Goal: Task Accomplishment & Management: Use online tool/utility

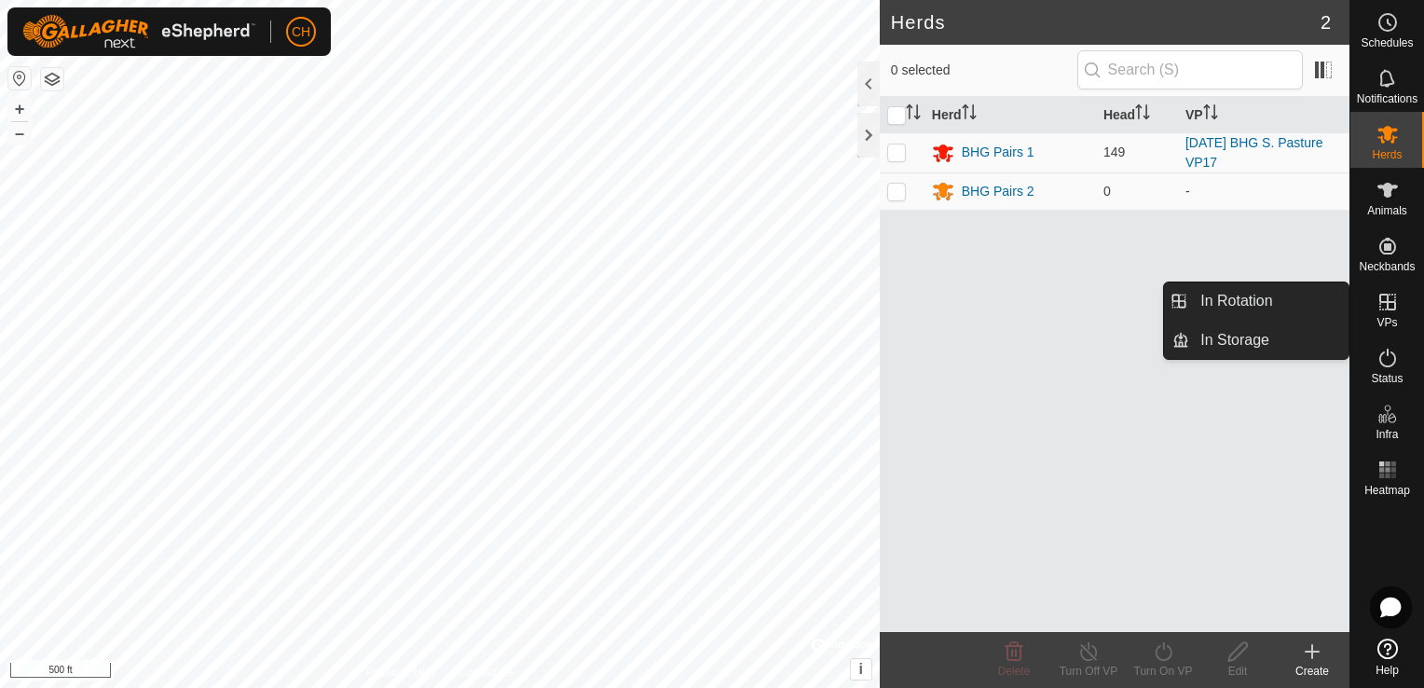
drag, startPoint x: 1386, startPoint y: 332, endPoint x: 1383, endPoint y: 322, distance: 9.7
click at [1383, 322] on span "VPs" at bounding box center [1386, 322] width 20 height 11
click at [1297, 311] on link "In Rotation" at bounding box center [1268, 300] width 159 height 37
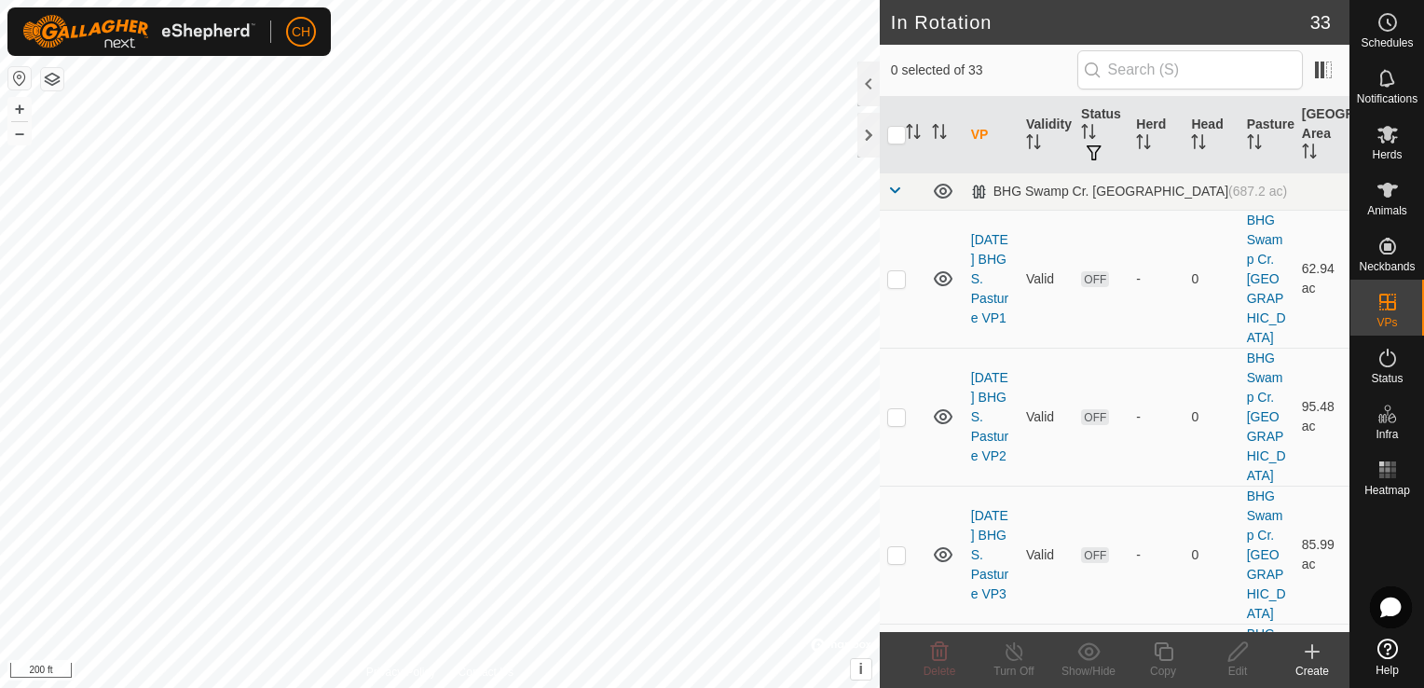
click at [1312, 657] on icon at bounding box center [1312, 651] width 0 height 13
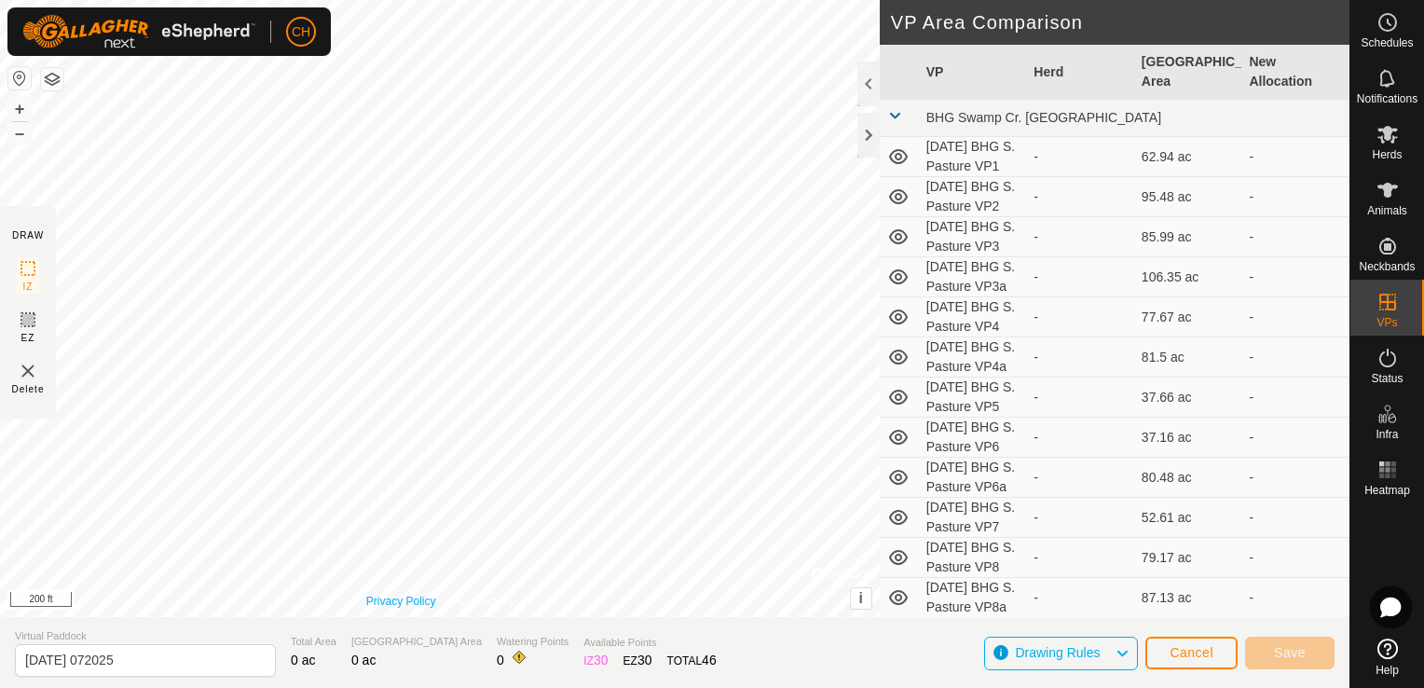
click at [391, 592] on div "Privacy Policy Contact Us + – ⇧ i © Mapbox , © OpenStreetMap , Improve this map…" at bounding box center [439, 308] width 879 height 617
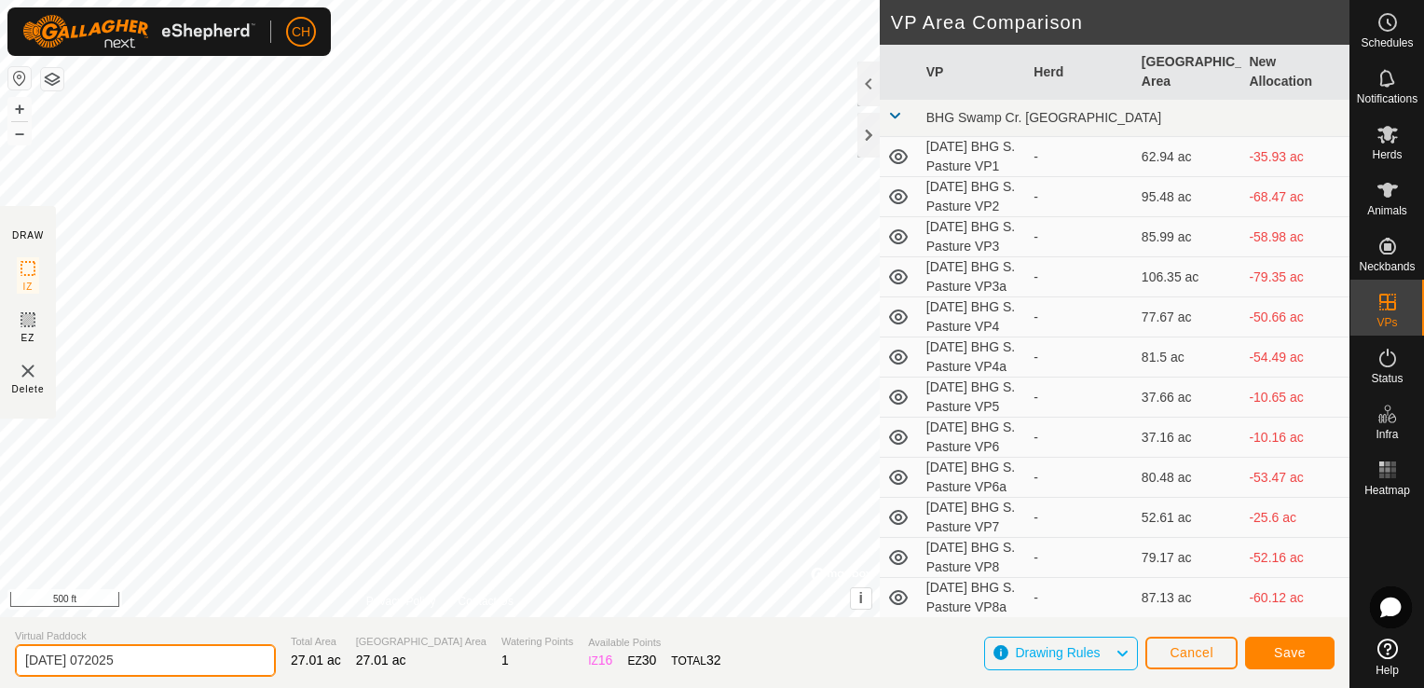
click at [194, 654] on input "[DATE] 072025" at bounding box center [145, 660] width 261 height 33
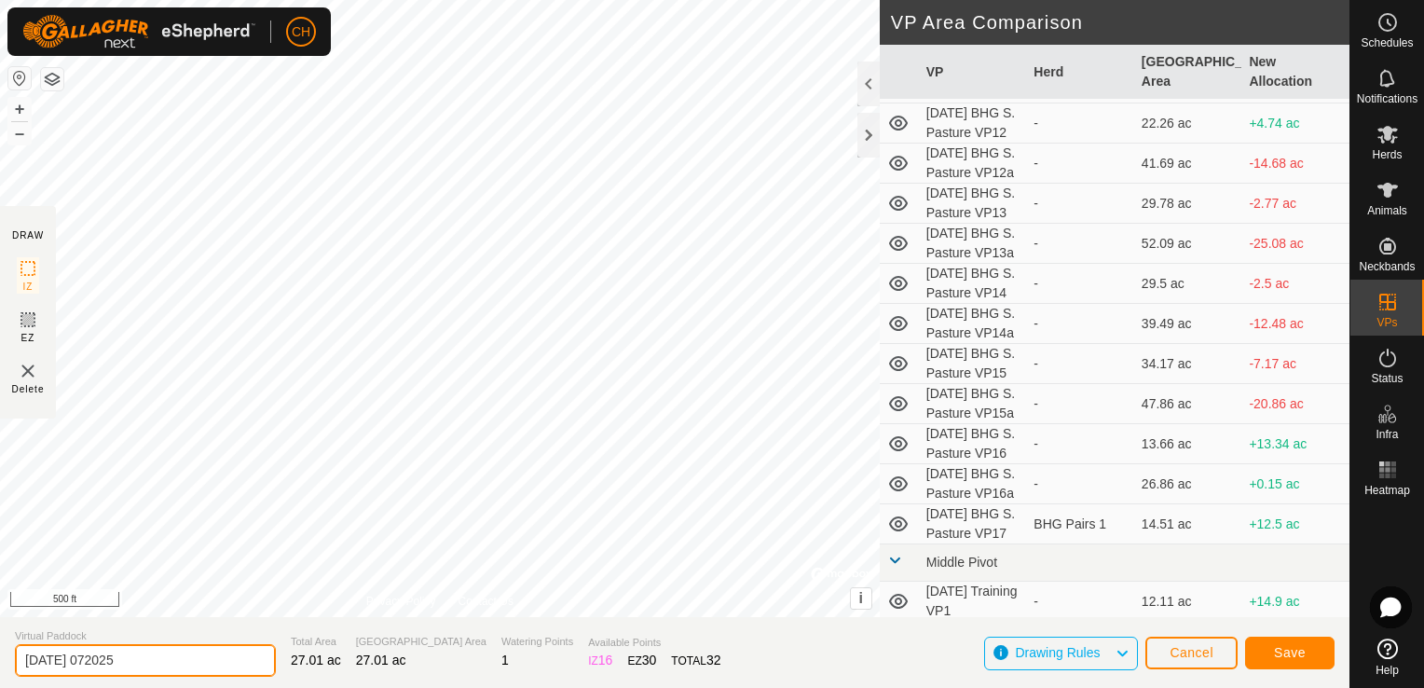
scroll to position [1415, 0]
type input "[DATE] BHG S. Pasture 17a"
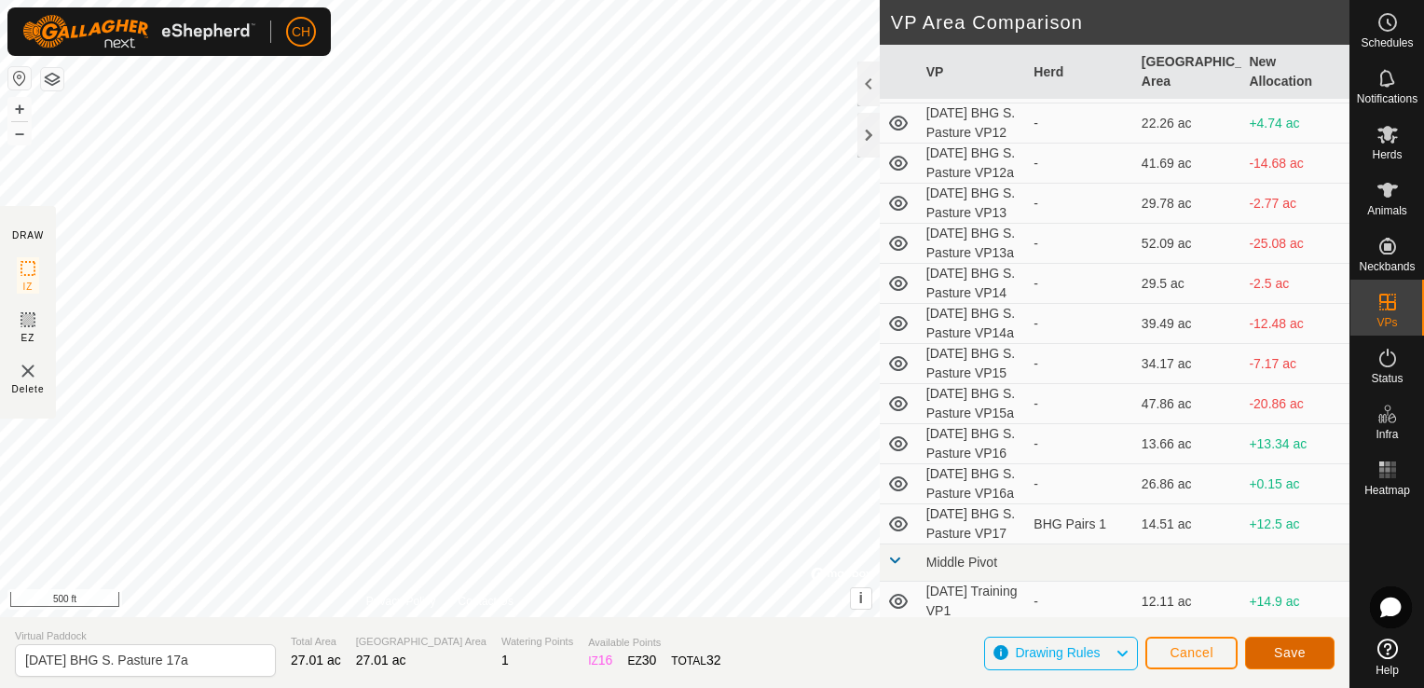
click at [1299, 657] on span "Save" at bounding box center [1290, 652] width 32 height 15
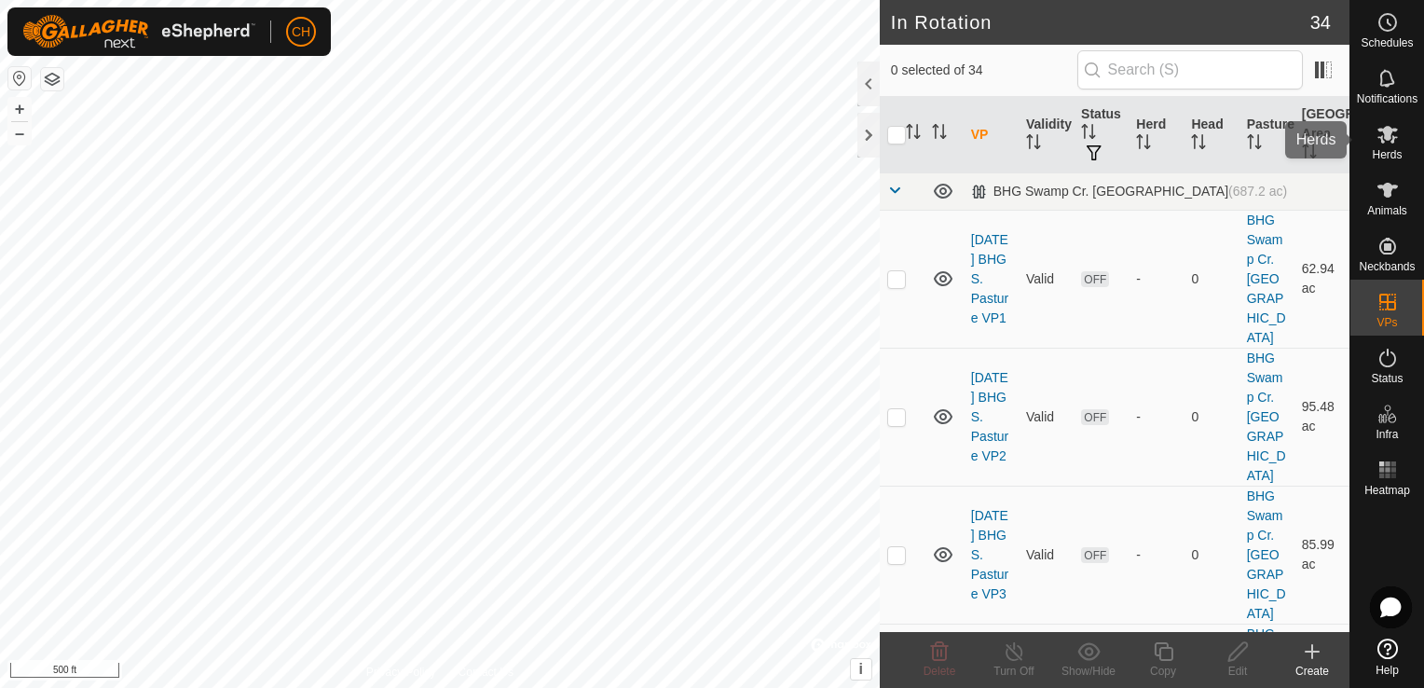
click at [1401, 135] on es-mob-svg-icon at bounding box center [1387, 134] width 34 height 30
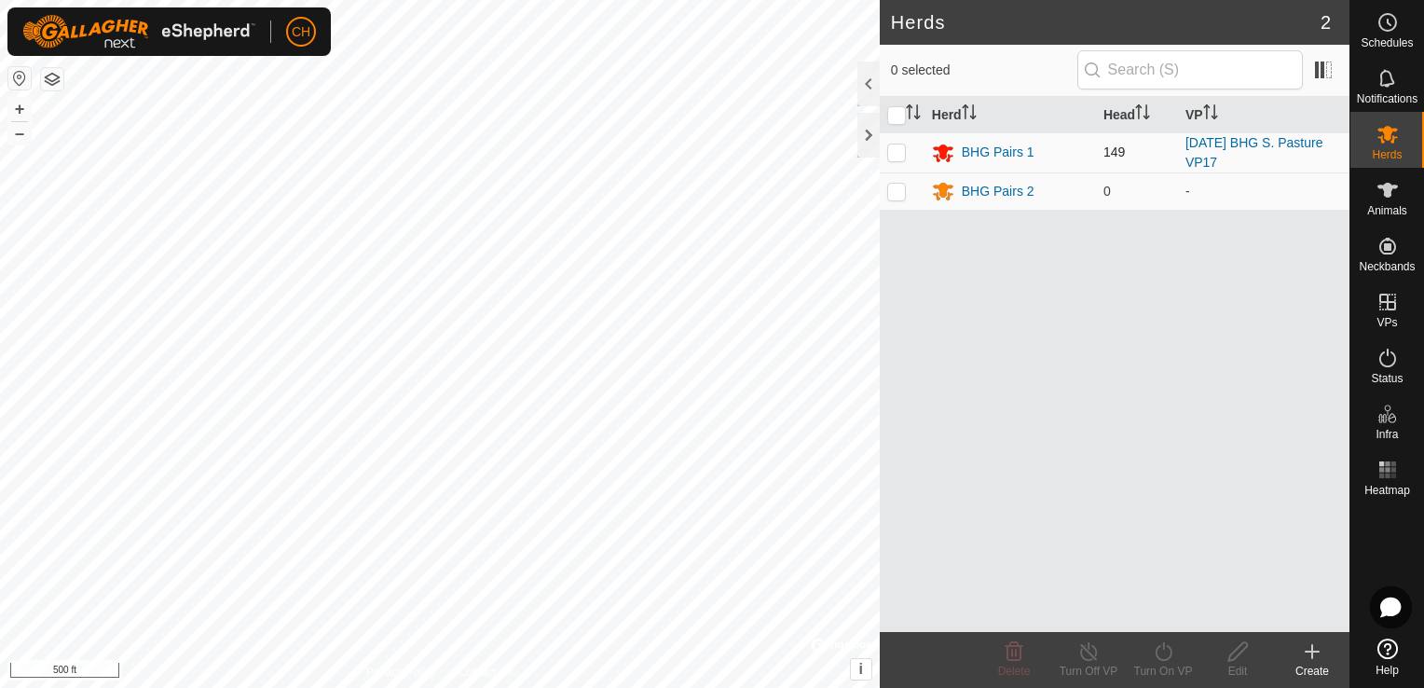
click at [893, 152] on p-checkbox at bounding box center [896, 151] width 19 height 15
checkbox input "true"
click at [1159, 660] on icon at bounding box center [1162, 651] width 17 height 19
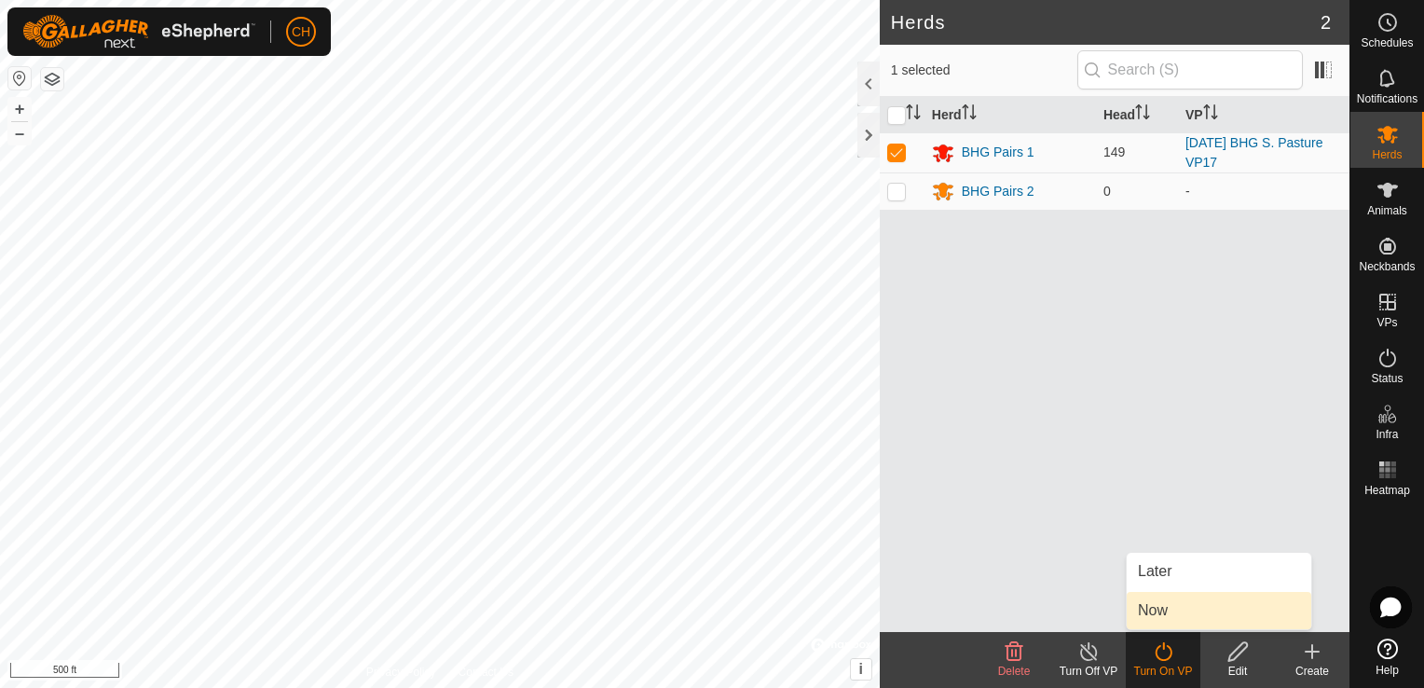
click at [1171, 611] on link "Now" at bounding box center [1218, 610] width 184 height 37
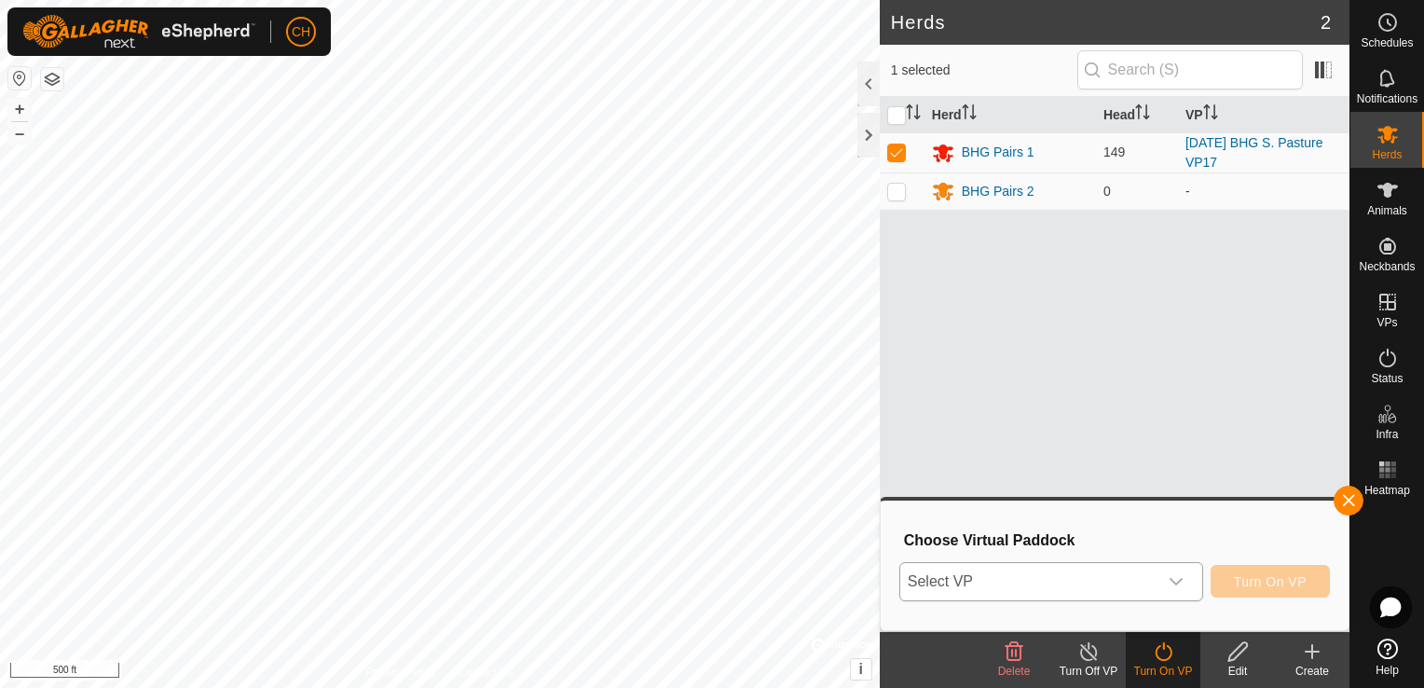
click at [1182, 585] on icon "dropdown trigger" at bounding box center [1175, 581] width 15 height 15
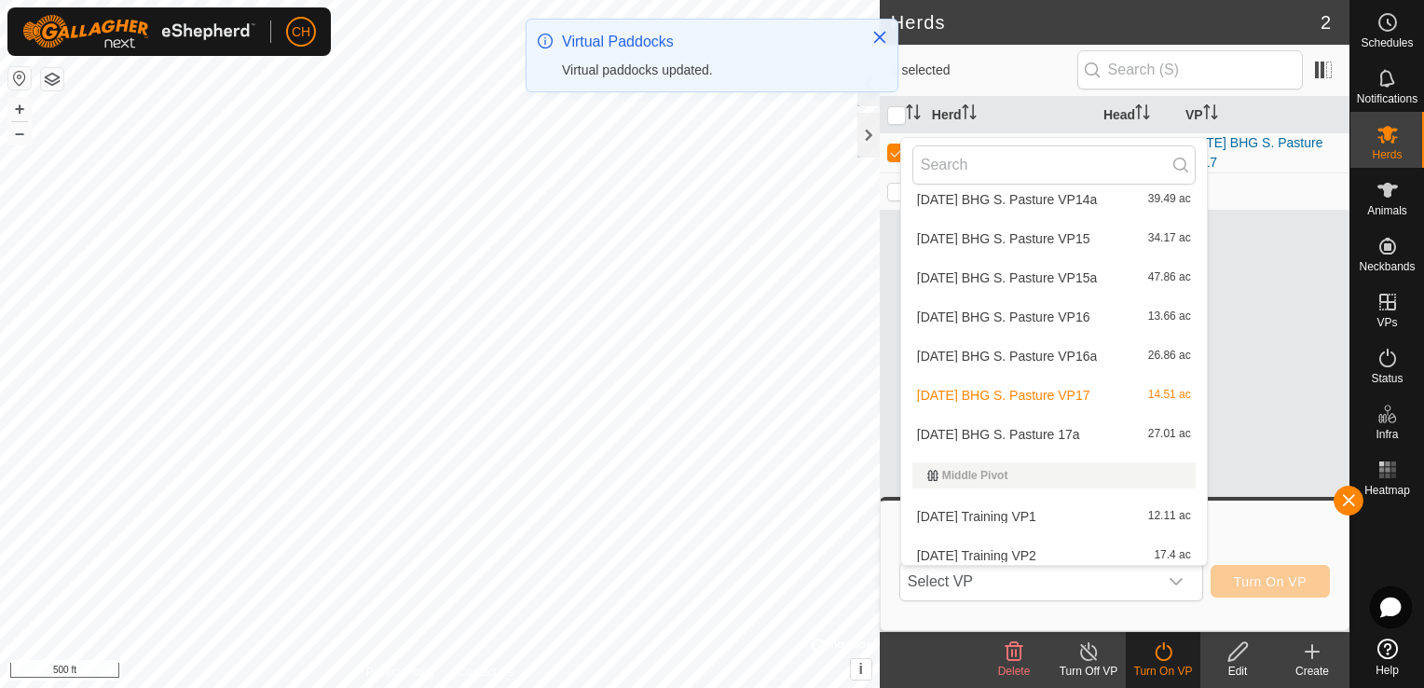
scroll to position [1042, 0]
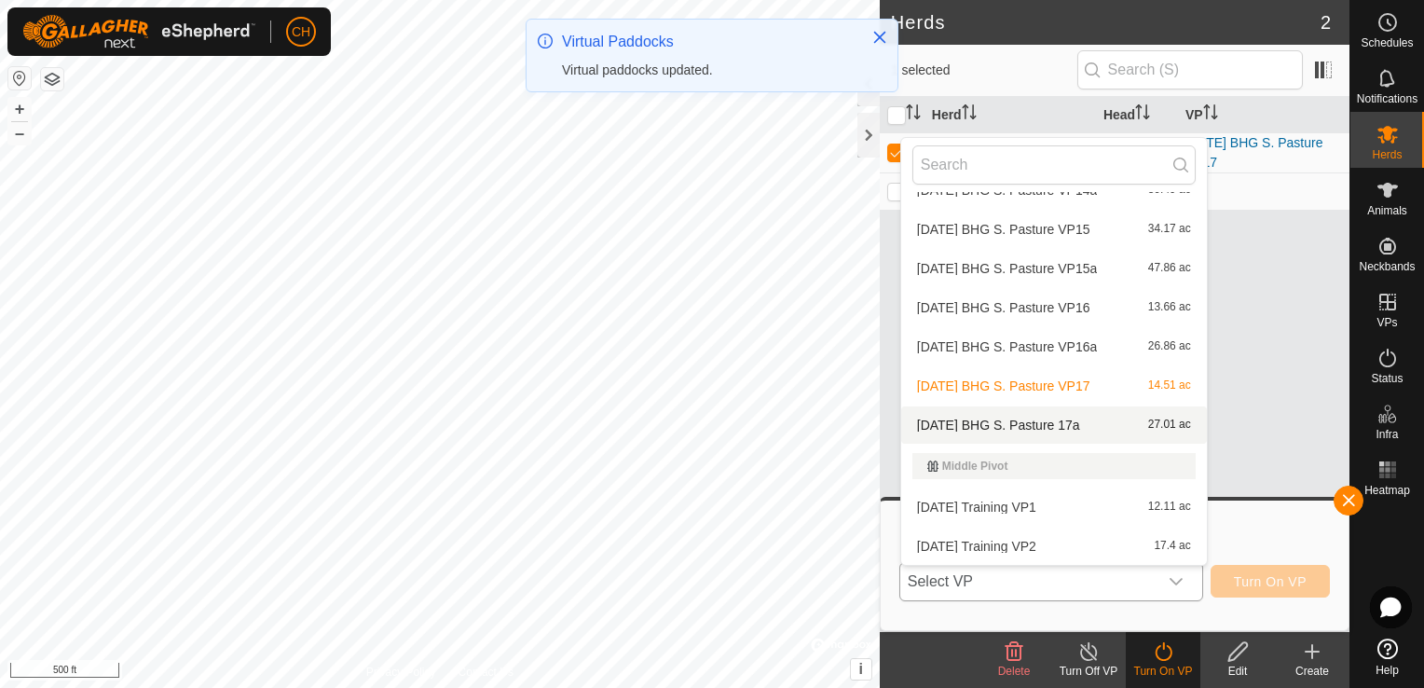
click at [1075, 423] on li "[DATE] BHG S. Pasture 17a 27.01 ac" at bounding box center [1054, 424] width 306 height 37
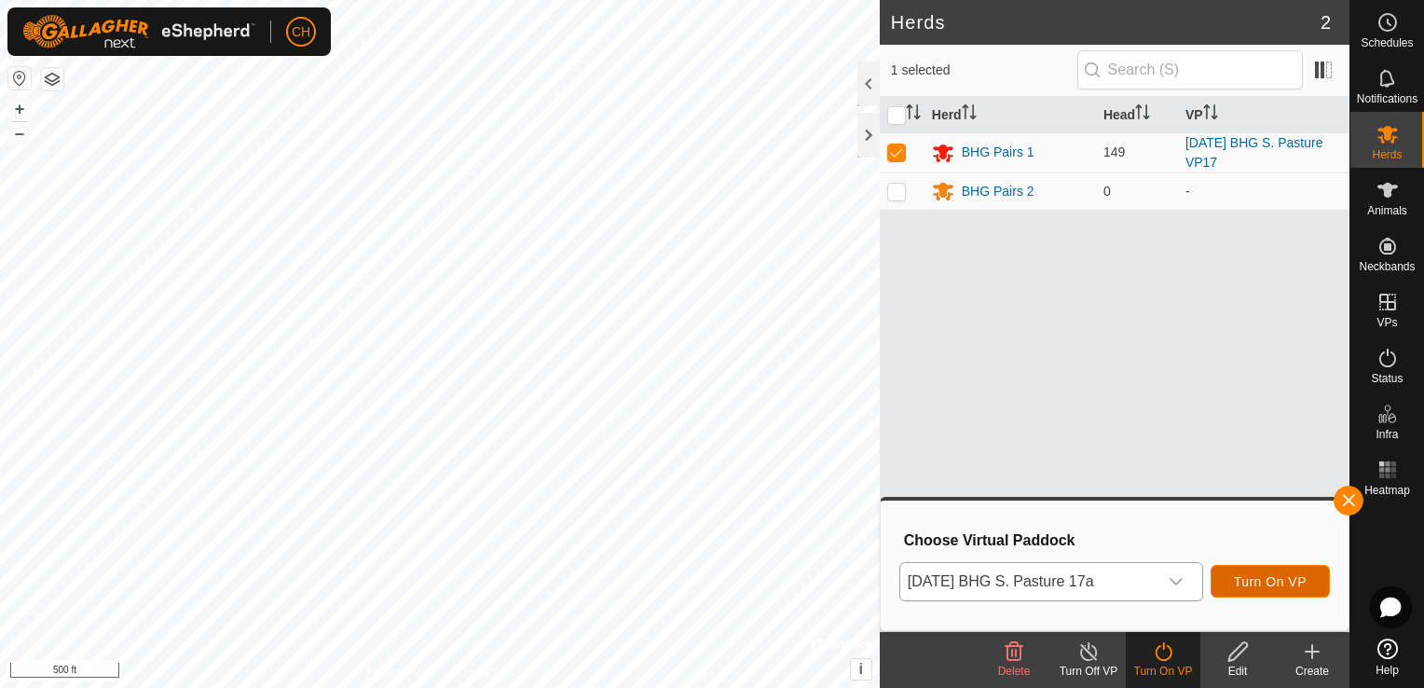
click at [1256, 580] on span "Turn On VP" at bounding box center [1269, 581] width 73 height 15
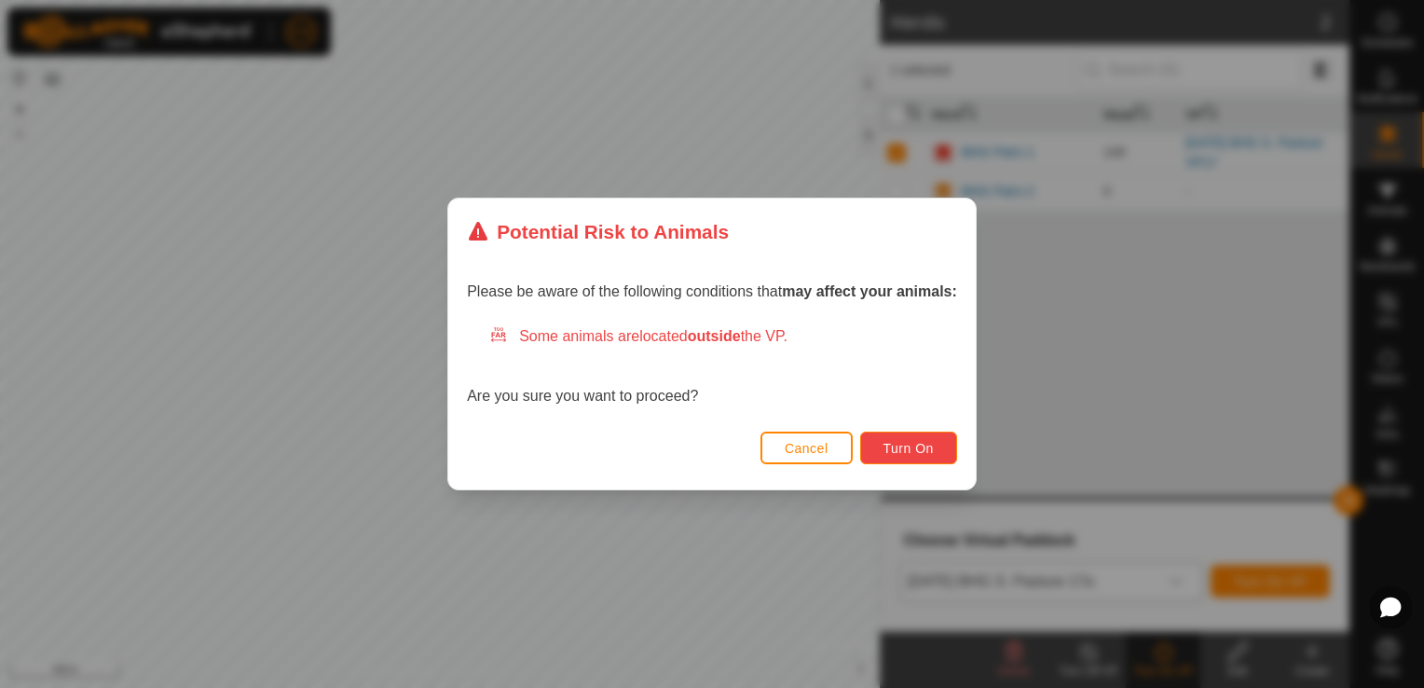
click at [912, 452] on span "Turn On" at bounding box center [908, 448] width 50 height 15
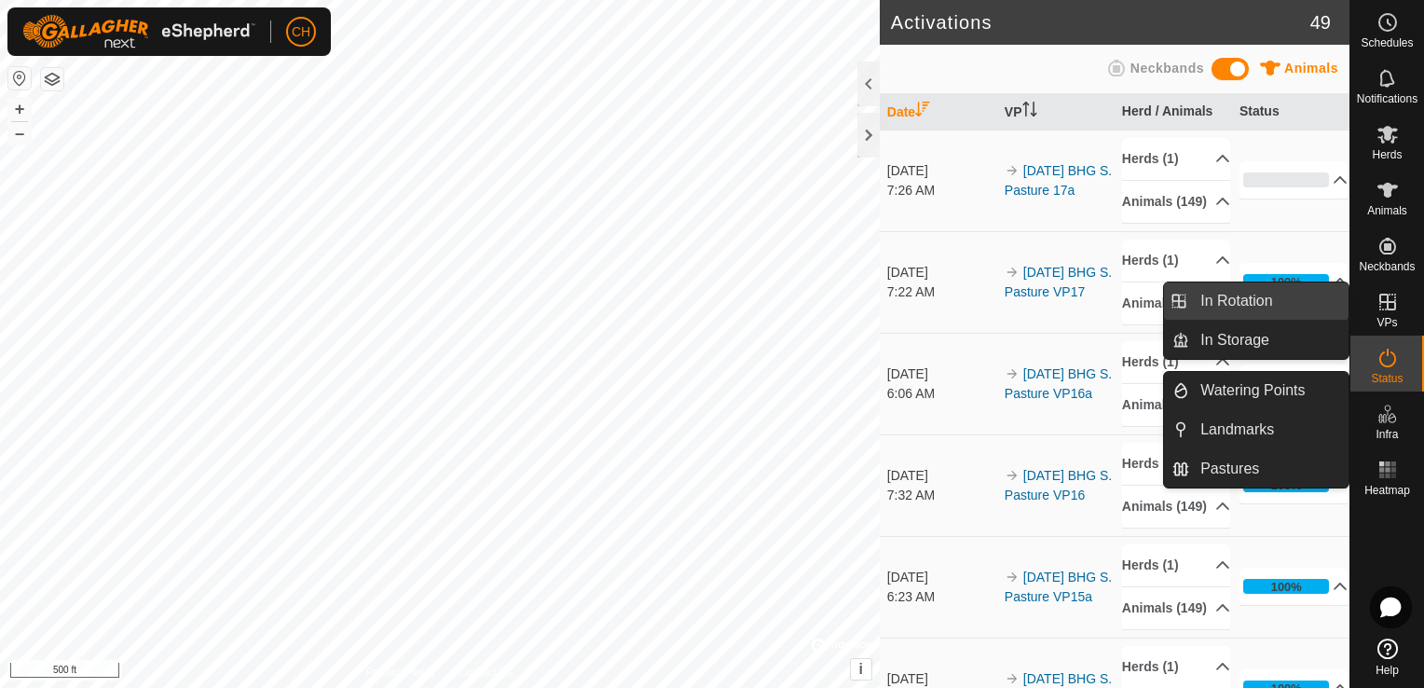
click at [1263, 311] on link "In Rotation" at bounding box center [1268, 300] width 159 height 37
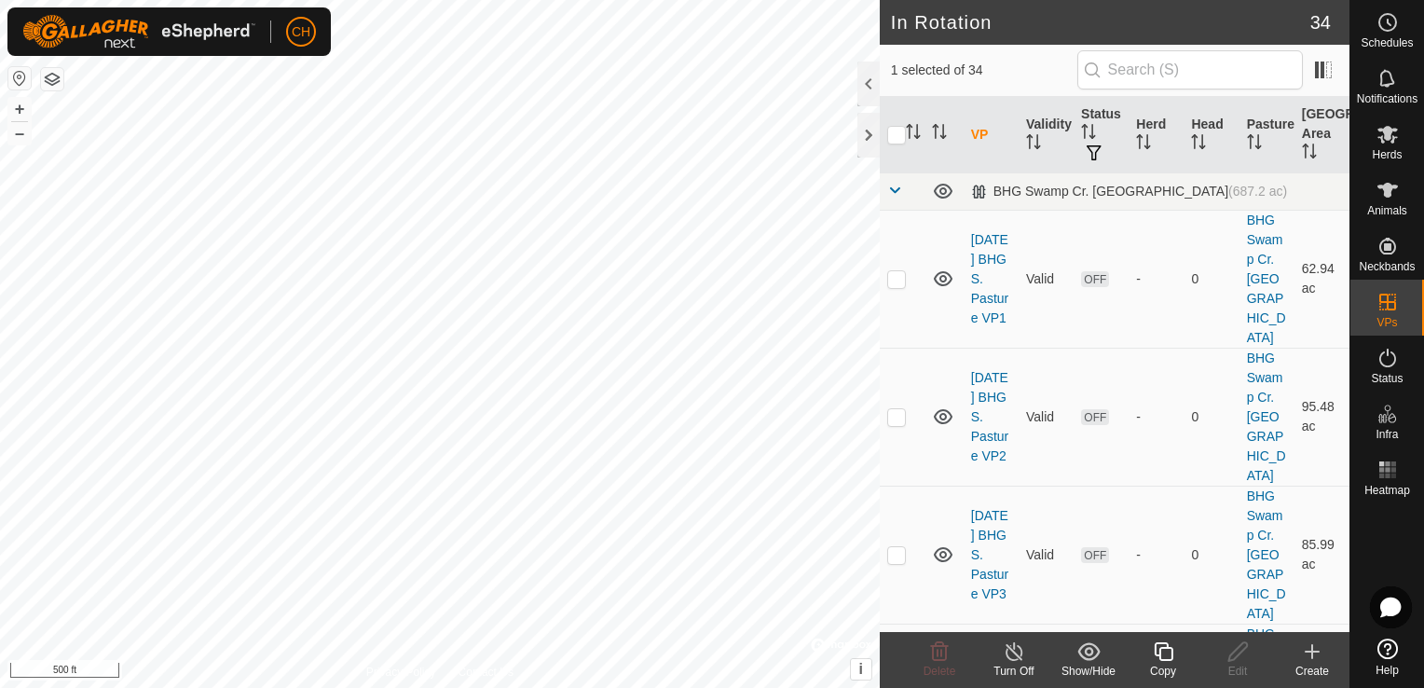
click at [1311, 651] on icon at bounding box center [1311, 651] width 13 height 0
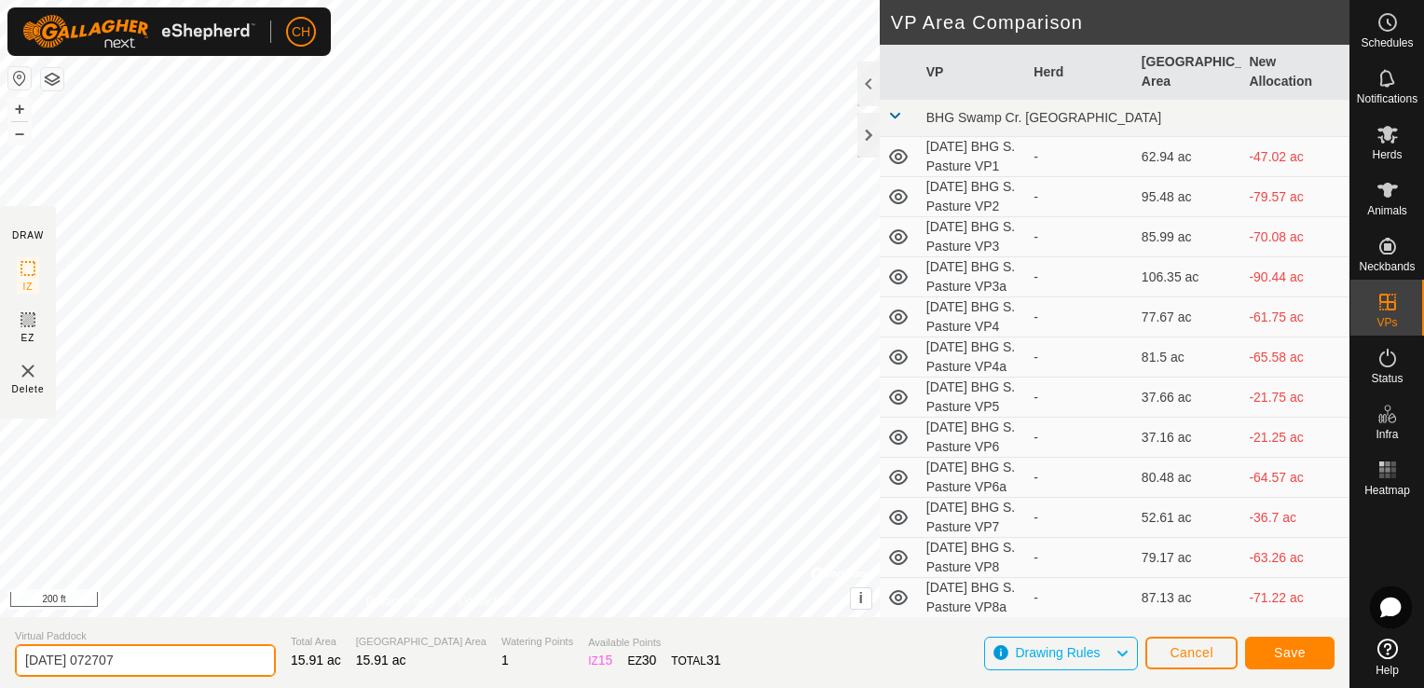
click at [181, 661] on input "[DATE] 072707" at bounding box center [145, 660] width 261 height 33
type input "[DATE] BHG S. Pasture VP18"
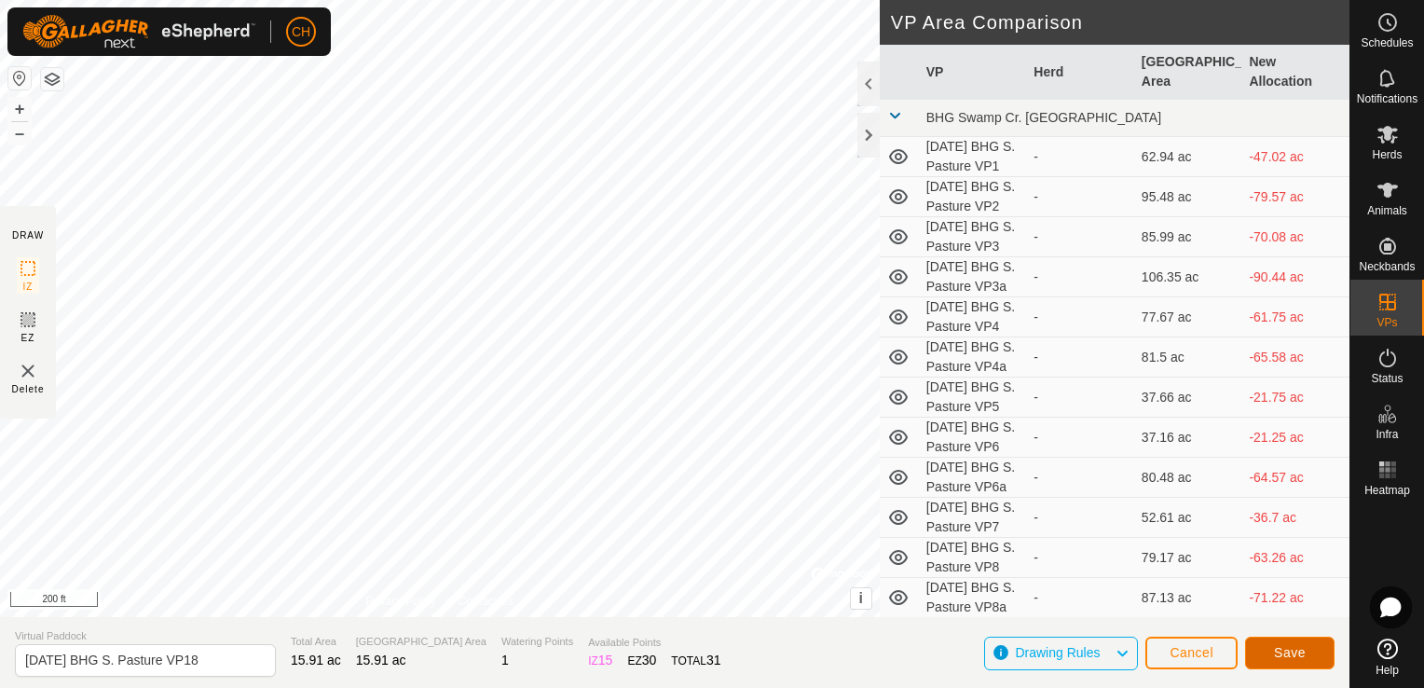
click at [1301, 654] on span "Save" at bounding box center [1290, 652] width 32 height 15
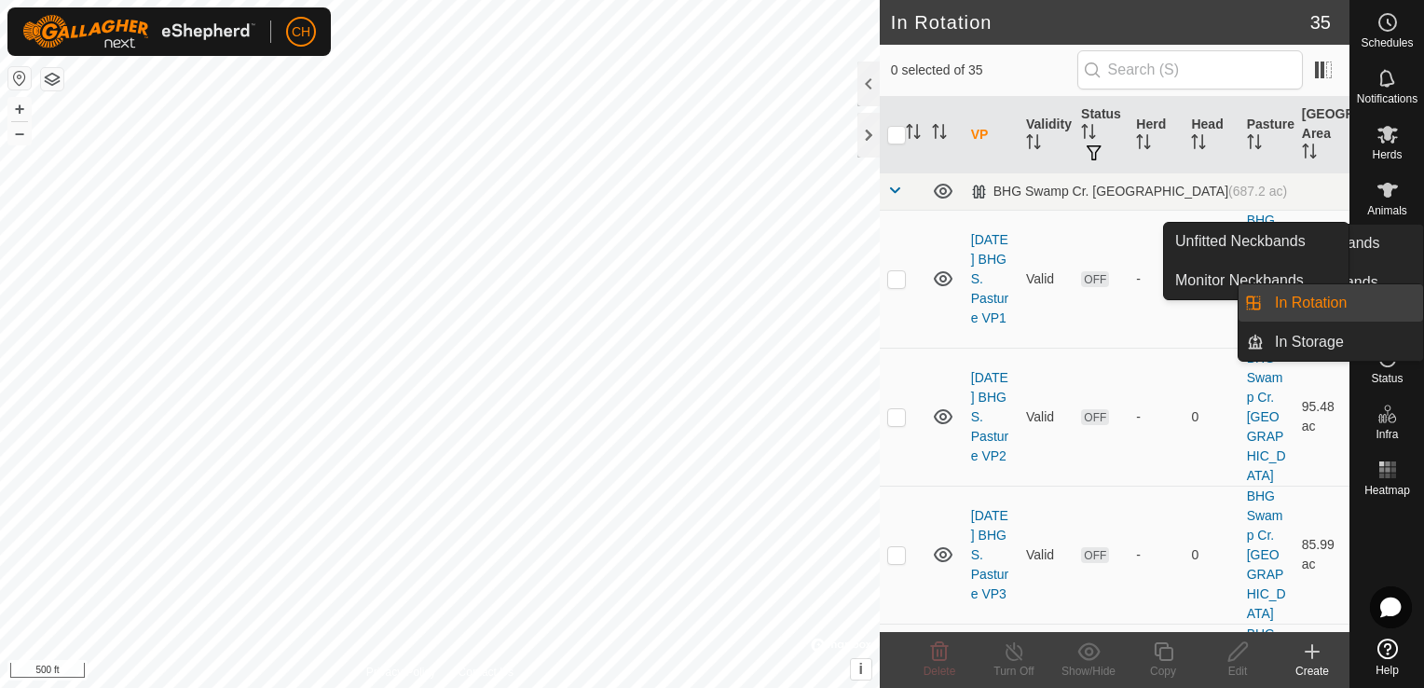
click at [1386, 375] on span "Status" at bounding box center [1386, 378] width 32 height 11
